Goal: Obtain resource: Download file/media

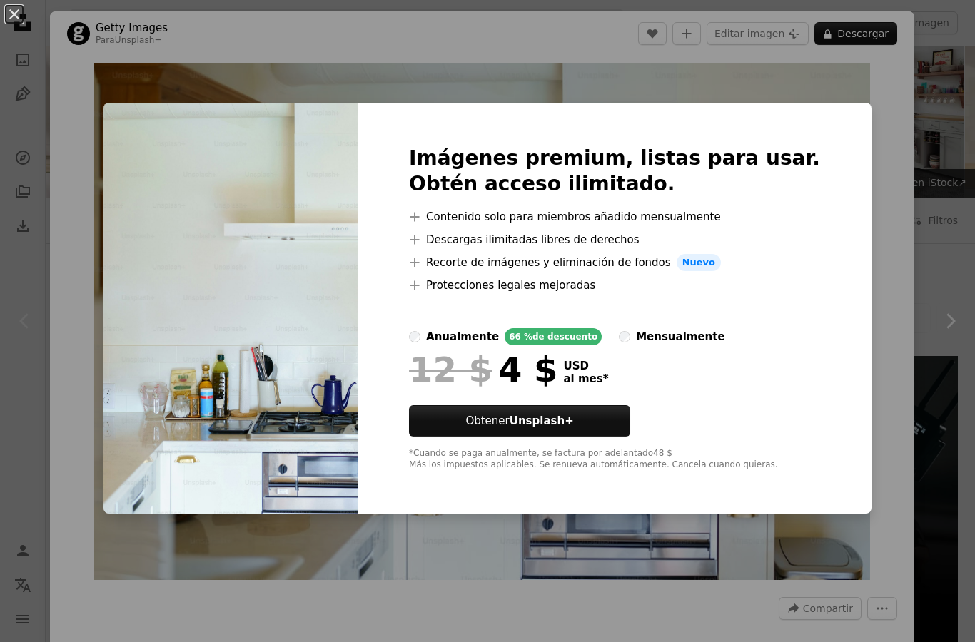
scroll to position [98, 0]
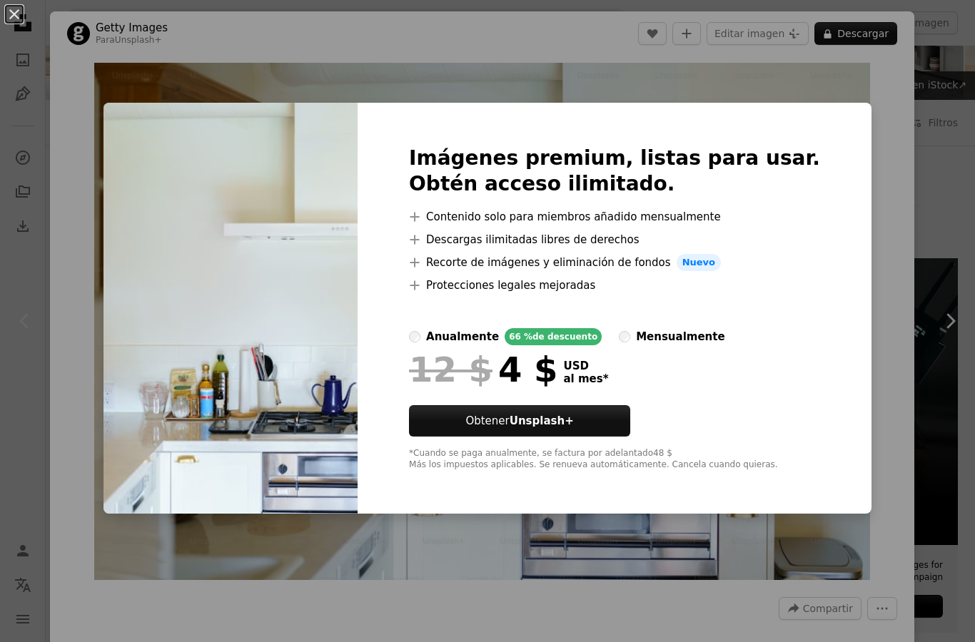
click at [889, 94] on div "An X shape Imágenes premium, listas para usar. Obtén acceso ilimitado. A plus s…" at bounding box center [487, 321] width 975 height 642
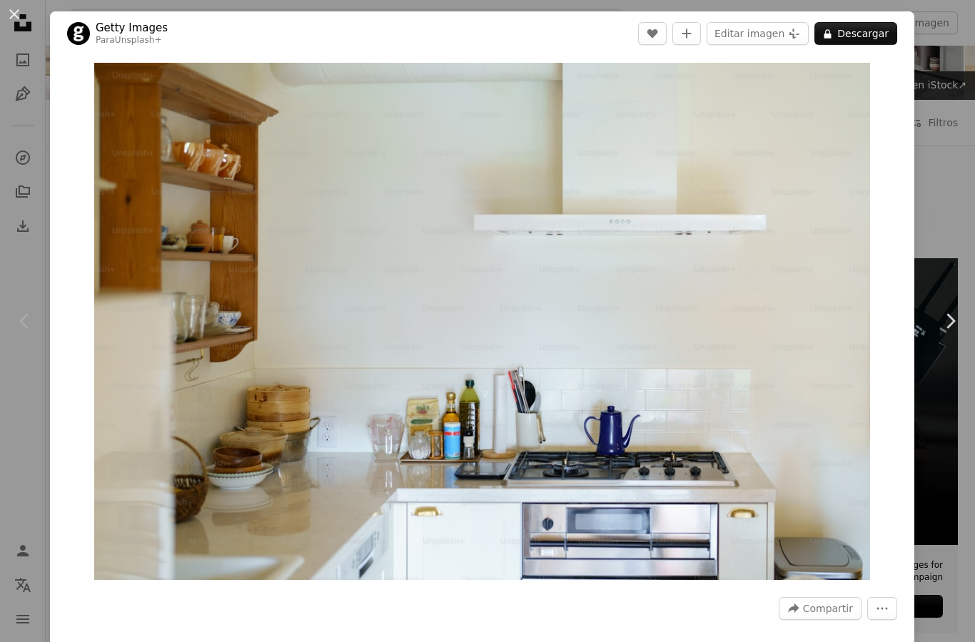
click at [950, 59] on div "An X shape Chevron left Chevron right Getty Images Para Unsplash+ A heart A plu…" at bounding box center [487, 321] width 975 height 642
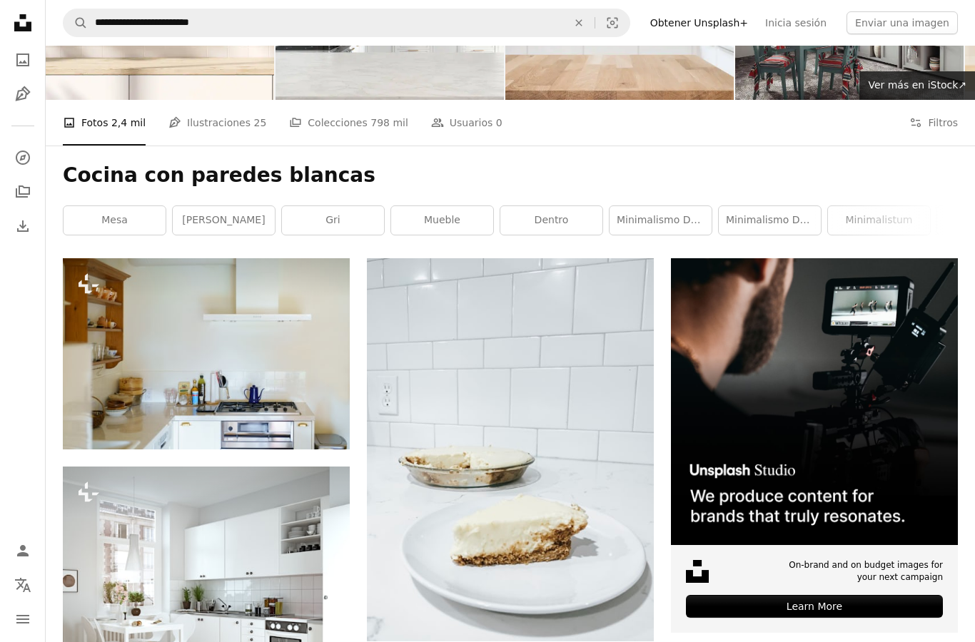
click at [940, 117] on button "Filters Filtros" at bounding box center [933, 123] width 49 height 46
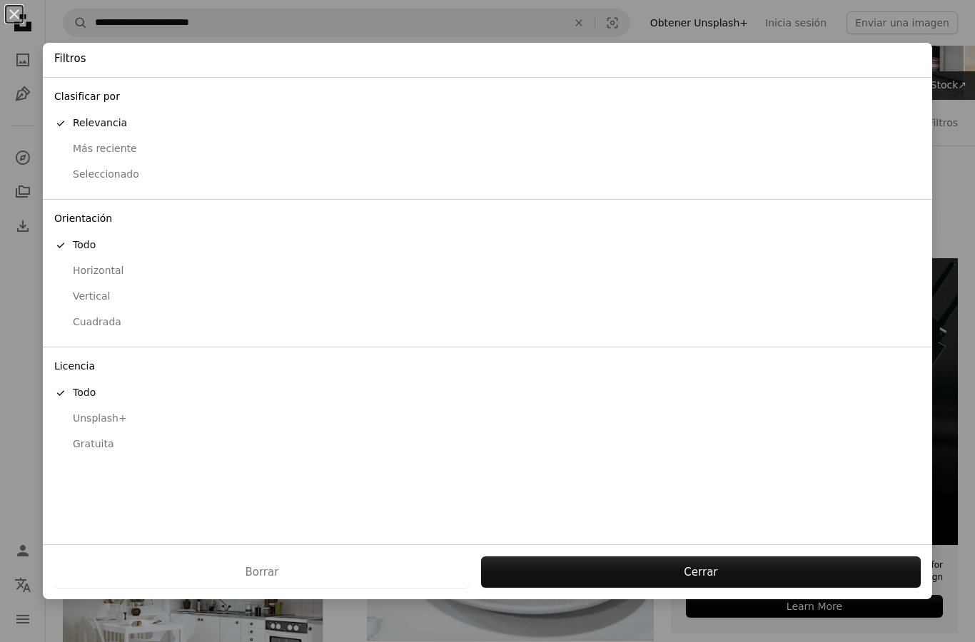
click at [102, 437] on div "Gratuita" at bounding box center [487, 444] width 866 height 14
click at [744, 572] on button "Presentar solicitud" at bounding box center [684, 572] width 472 height 31
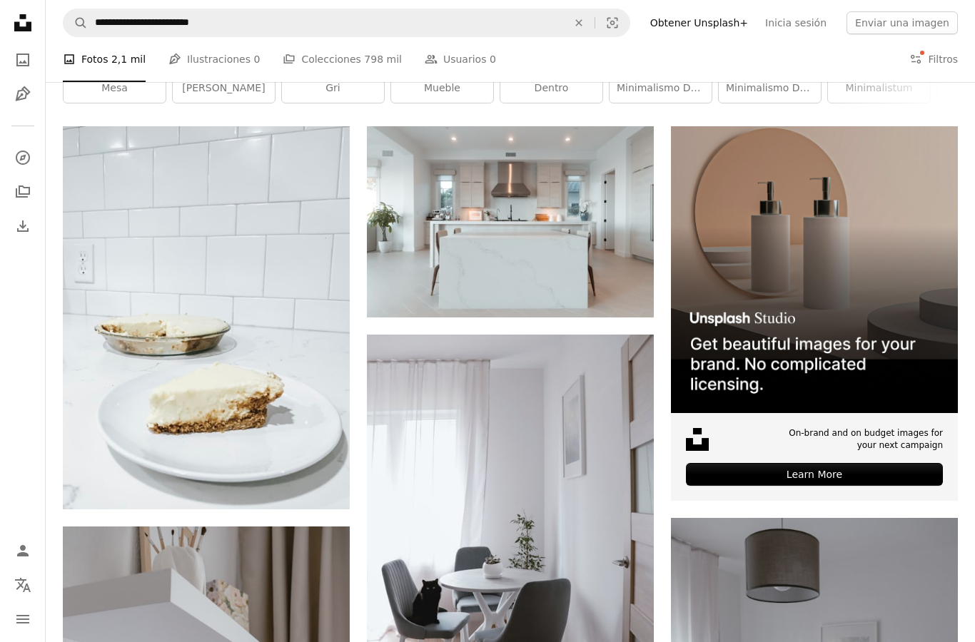
scroll to position [230, 0]
click at [281, 397] on img at bounding box center [206, 317] width 287 height 383
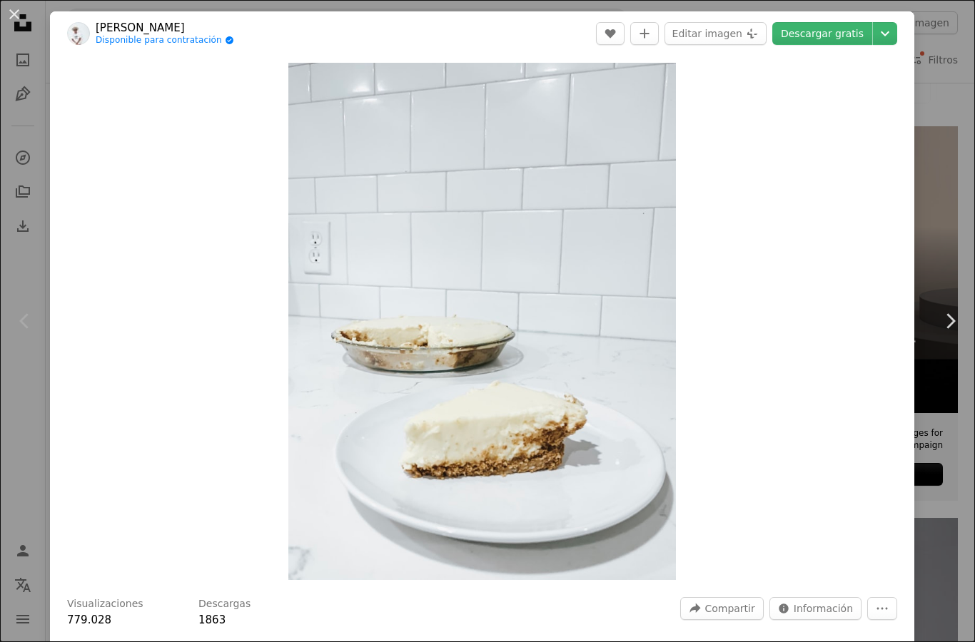
click at [968, 88] on div "An X shape Chevron left Chevron right [PERSON_NAME] Disponible para contratació…" at bounding box center [487, 321] width 975 height 642
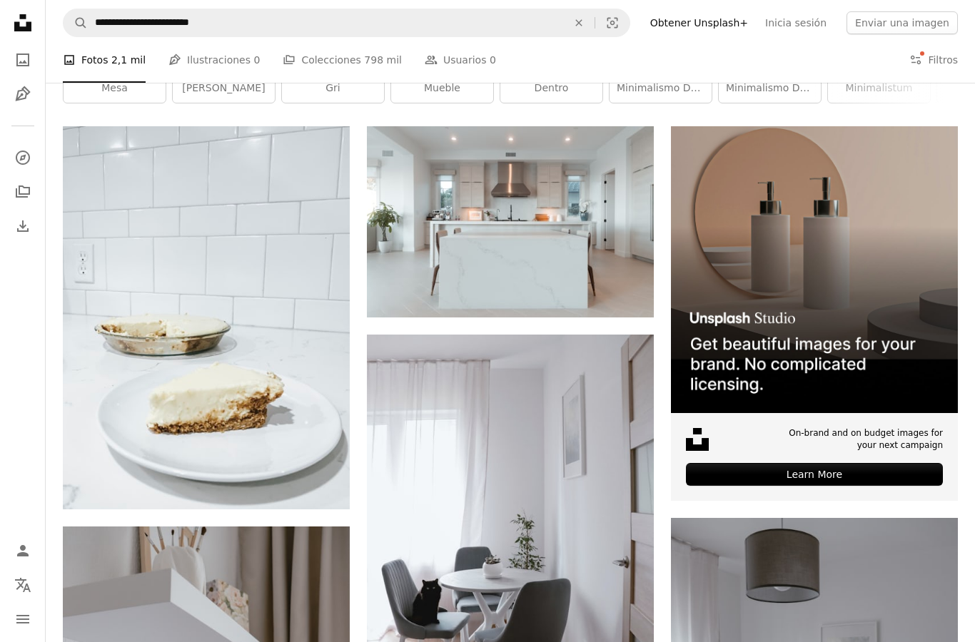
click at [901, 306] on img at bounding box center [814, 269] width 287 height 287
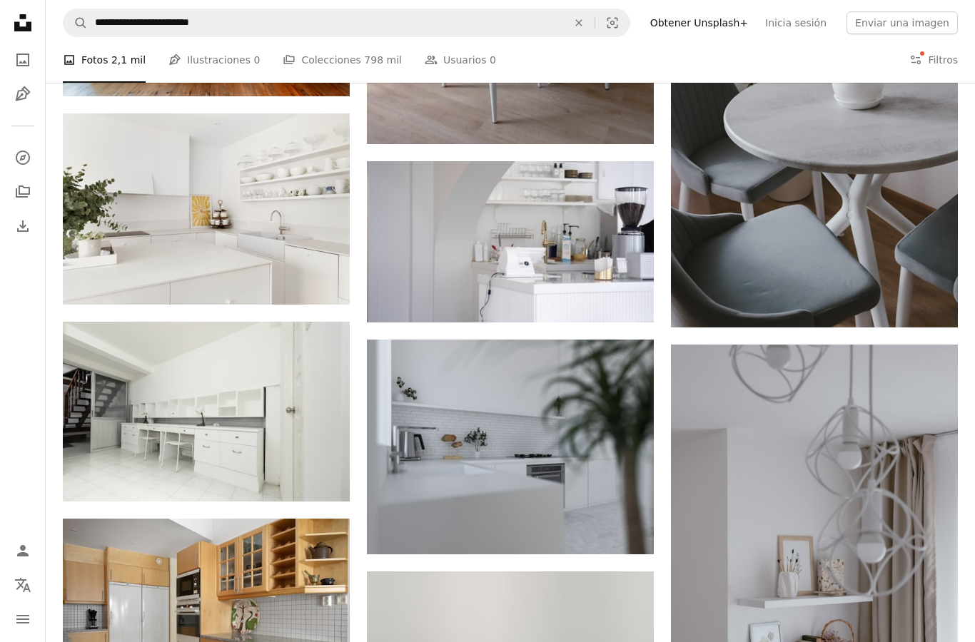
scroll to position [1297, 0]
